Goal: Obtain resource: Download file/media

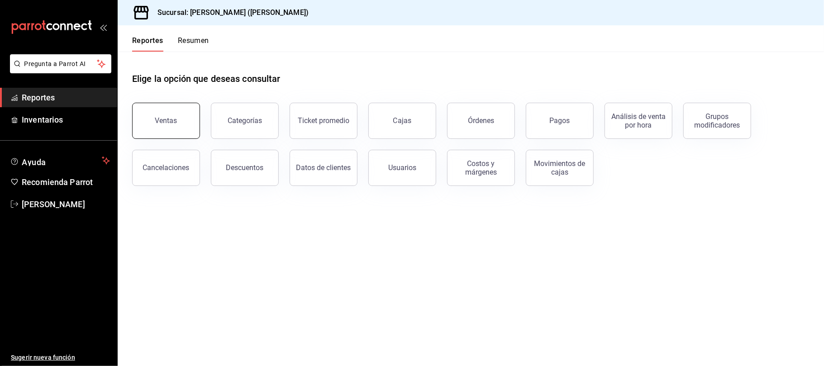
click at [149, 114] on button "Ventas" at bounding box center [166, 121] width 68 height 36
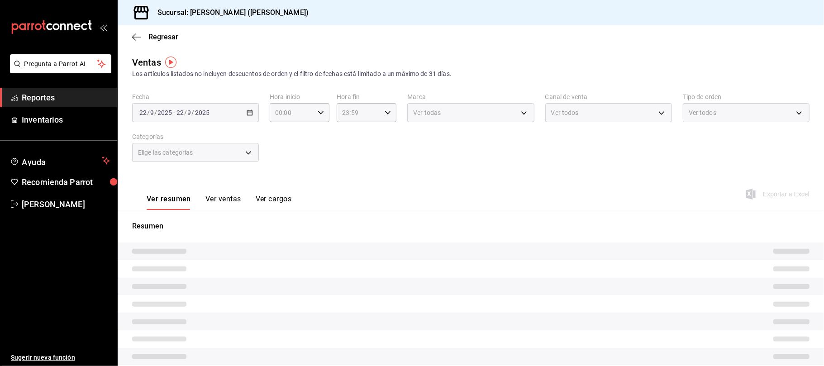
click at [232, 195] on button "Ver ventas" at bounding box center [223, 202] width 36 height 15
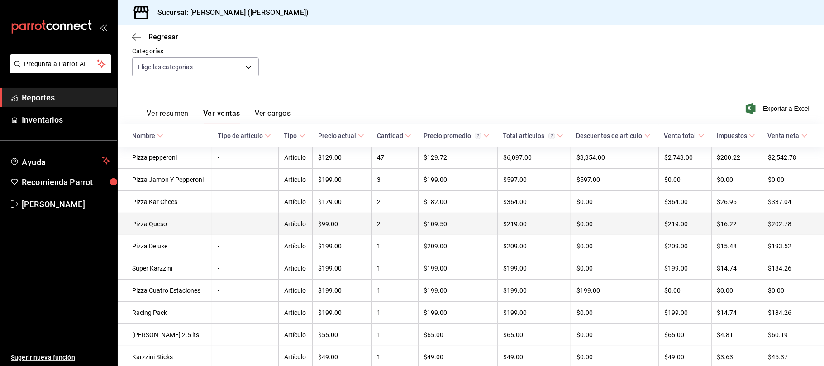
scroll to position [120, 0]
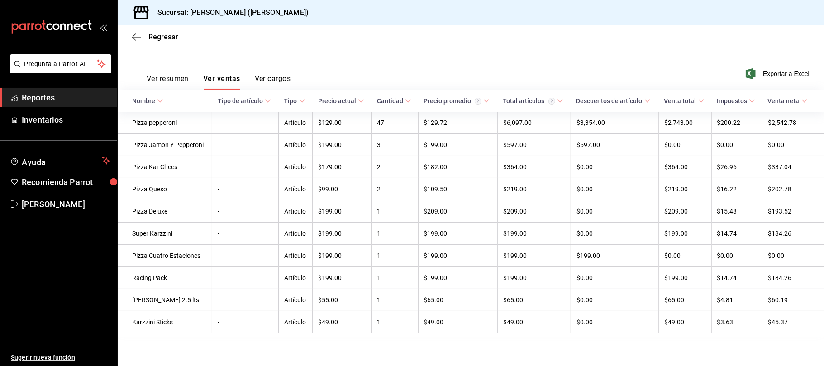
click at [150, 28] on div "Regresar" at bounding box center [471, 36] width 706 height 23
click at [154, 33] on span "Regresar" at bounding box center [163, 37] width 30 height 9
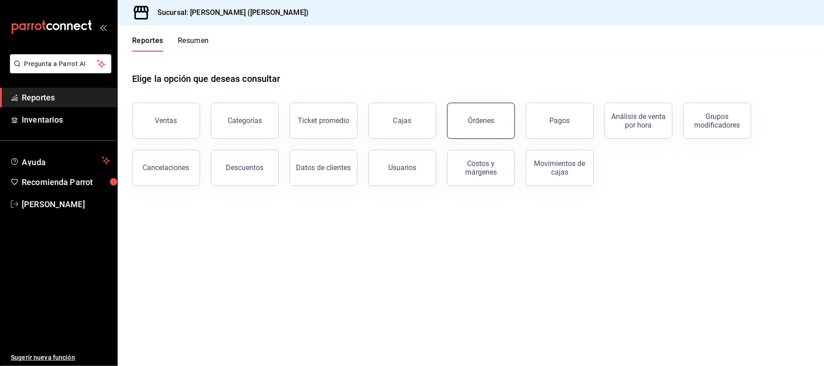
click at [461, 115] on button "Órdenes" at bounding box center [481, 121] width 68 height 36
click at [461, 115] on html "Pregunta a Parrot AI Reportes Inventarios Ayuda Recomienda Parrot Catalina Eliz…" at bounding box center [412, 183] width 824 height 366
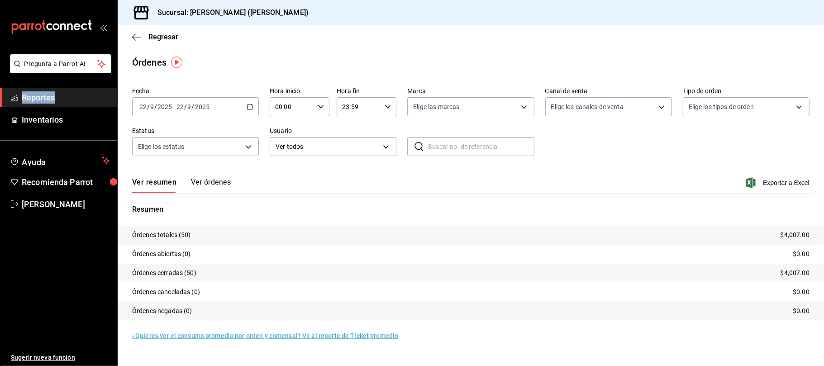
click at [218, 179] on button "Ver órdenes" at bounding box center [211, 185] width 40 height 15
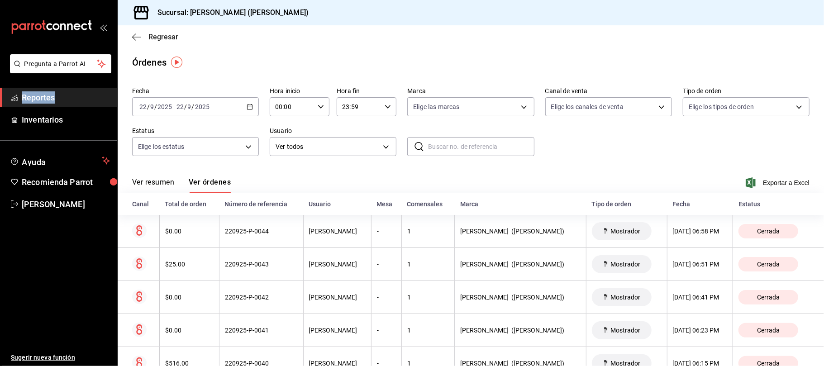
click at [163, 35] on span "Regresar" at bounding box center [163, 37] width 30 height 9
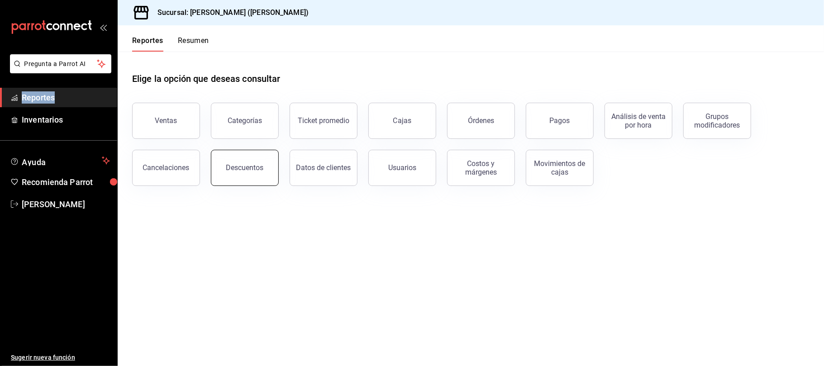
click at [214, 162] on button "Descuentos" at bounding box center [245, 168] width 68 height 36
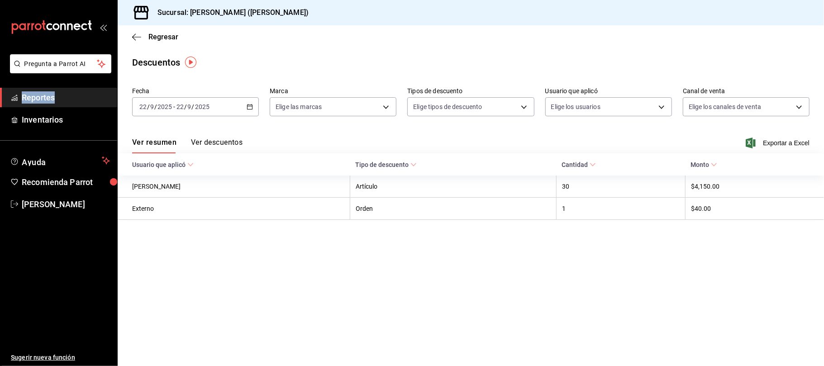
click at [214, 140] on button "Ver descuentos" at bounding box center [217, 145] width 52 height 15
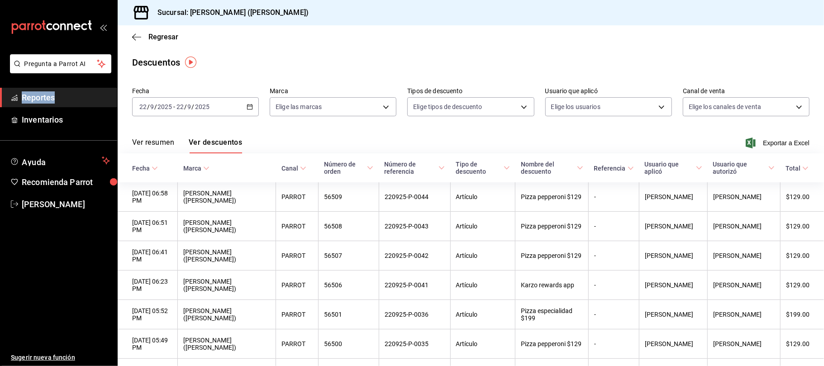
click at [170, 138] on button "Ver resumen" at bounding box center [153, 145] width 42 height 15
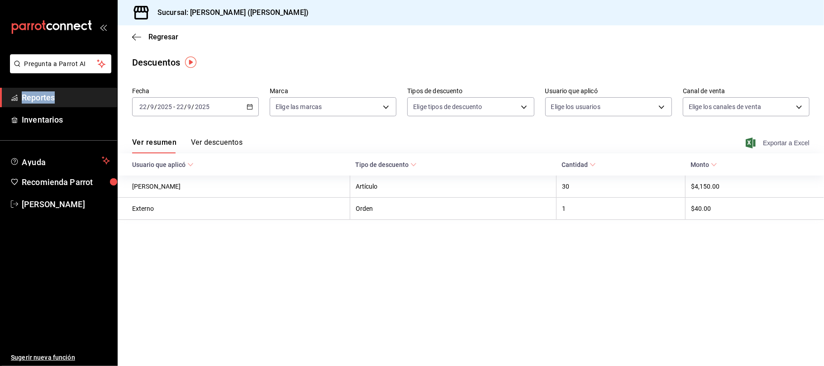
click at [769, 138] on span "Exportar a Excel" at bounding box center [778, 143] width 62 height 11
click at [163, 48] on div "Regresar" at bounding box center [471, 36] width 706 height 23
click at [162, 44] on div "Regresar" at bounding box center [471, 36] width 706 height 23
click at [161, 37] on span "Regresar" at bounding box center [163, 37] width 30 height 9
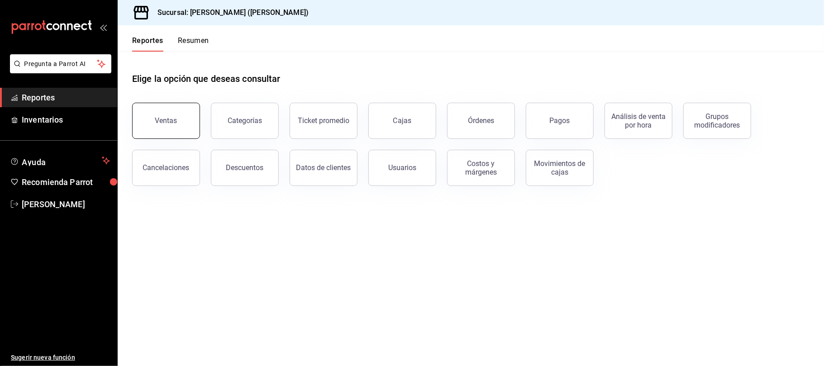
click at [185, 125] on button "Ventas" at bounding box center [166, 121] width 68 height 36
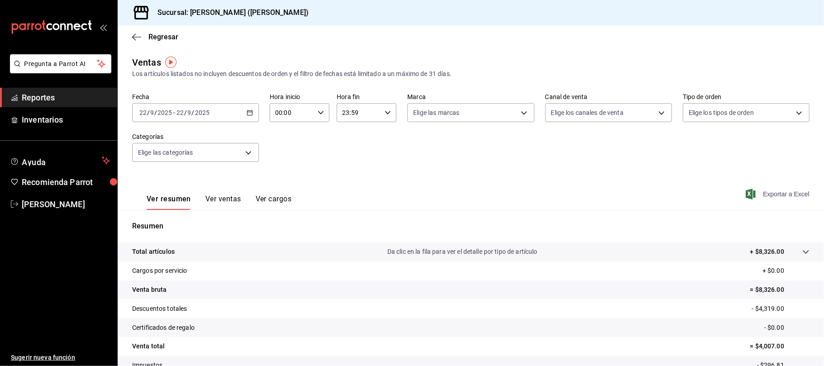
click at [782, 196] on span "Exportar a Excel" at bounding box center [778, 194] width 62 height 11
click at [160, 38] on span "Regresar" at bounding box center [163, 37] width 30 height 9
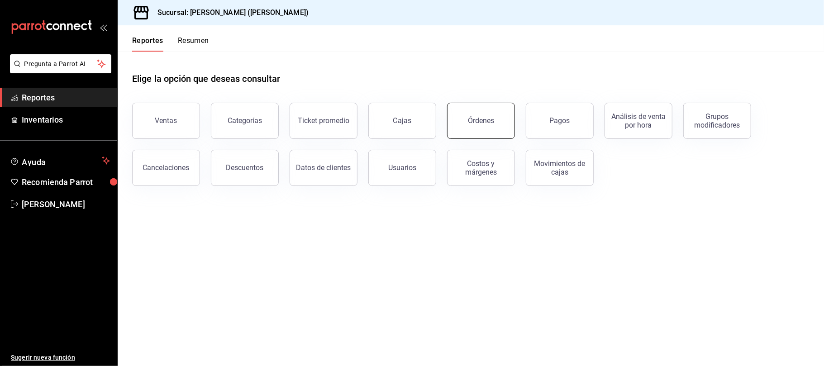
click at [507, 117] on button "Órdenes" at bounding box center [481, 121] width 68 height 36
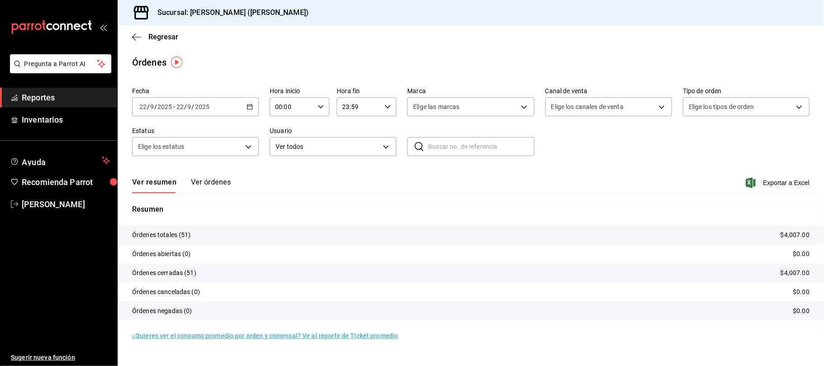
click at [784, 169] on div "Ver resumen Ver órdenes Exportar a Excel" at bounding box center [470, 180] width 677 height 26
click at [782, 180] on span "Exportar a Excel" at bounding box center [778, 182] width 62 height 11
click at [143, 32] on div "Regresar" at bounding box center [471, 36] width 706 height 23
click at [152, 38] on span "Regresar" at bounding box center [163, 37] width 30 height 9
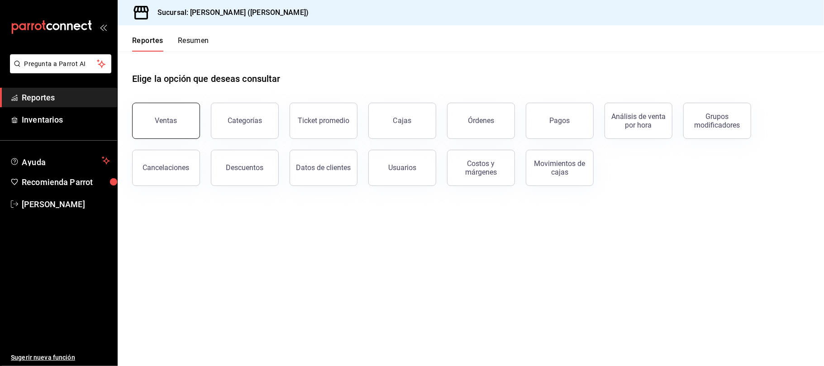
click at [194, 129] on button "Ventas" at bounding box center [166, 121] width 68 height 36
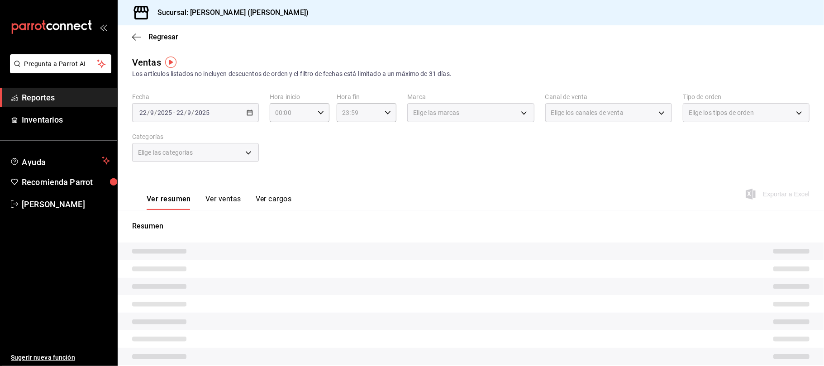
click at [233, 199] on button "Ver ventas" at bounding box center [223, 202] width 36 height 15
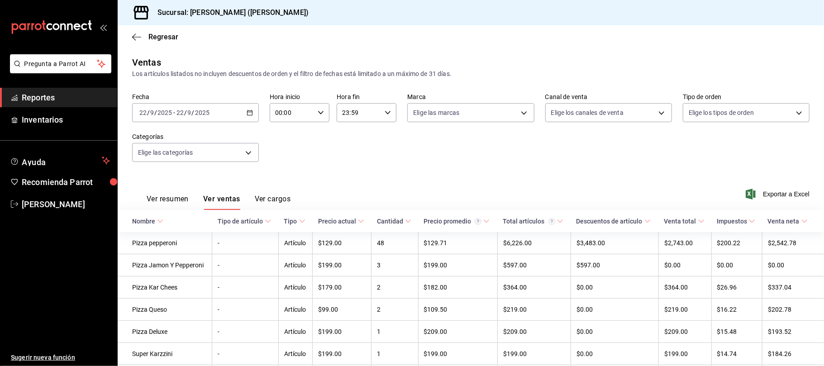
scroll to position [120, 0]
